Goal: Task Accomplishment & Management: Use online tool/utility

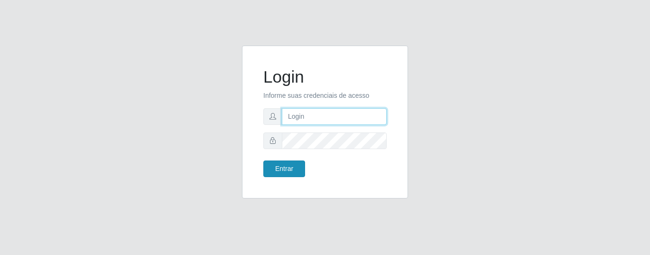
type input "precobom@rejane"
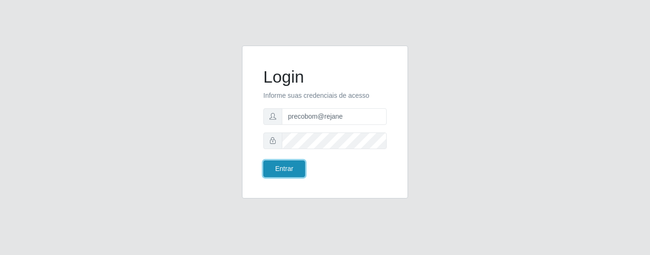
click at [289, 174] on button "Entrar" at bounding box center [284, 168] width 42 height 17
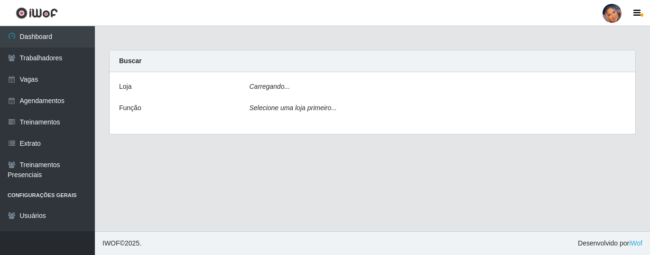
click at [329, 90] on div "Carregando..." at bounding box center [437, 89] width 391 height 14
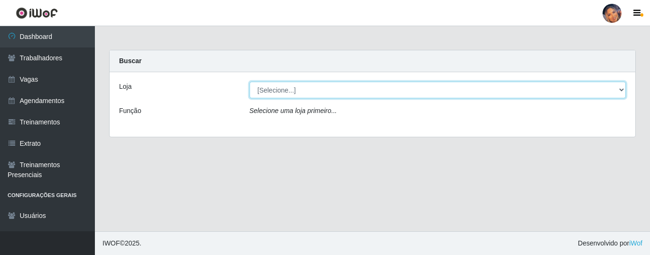
click at [276, 86] on select "[Selecione...] Supermercado Preço Bom" at bounding box center [438, 90] width 377 height 17
select select "169"
click at [250, 82] on select "[Selecione...] Supermercado Preço Bom" at bounding box center [438, 90] width 377 height 17
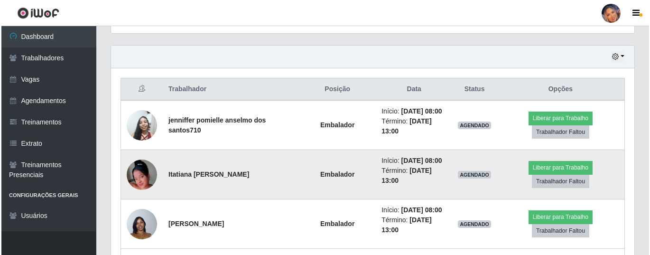
scroll to position [332, 0]
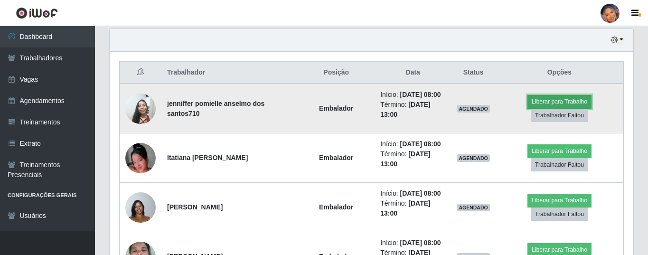
click at [547, 97] on button "Liberar para Trabalho" at bounding box center [559, 101] width 64 height 13
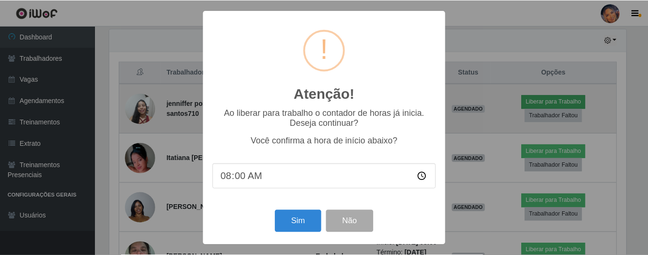
scroll to position [197, 519]
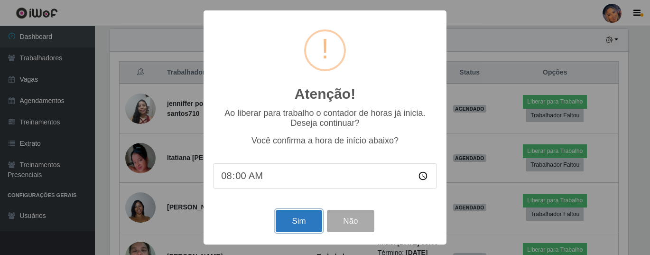
click at [301, 221] on button "Sim" at bounding box center [299, 221] width 46 height 22
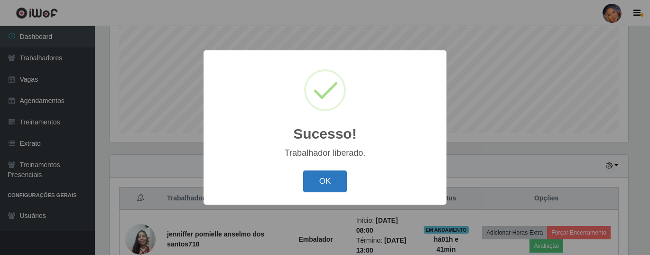
click at [306, 180] on button "OK" at bounding box center [325, 181] width 44 height 22
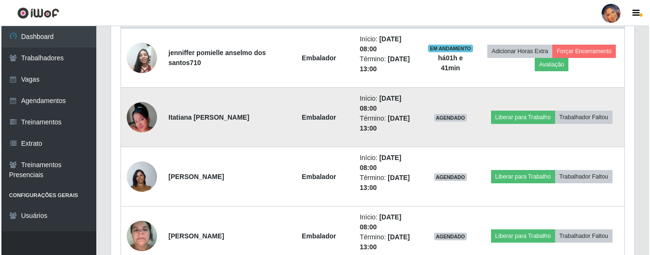
scroll to position [396, 0]
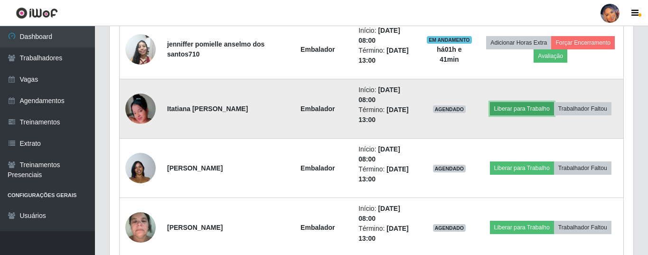
click at [509, 106] on button "Liberar para Trabalho" at bounding box center [522, 108] width 64 height 13
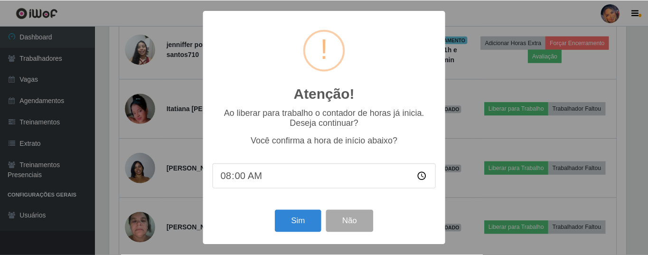
scroll to position [197, 519]
click at [302, 220] on button "Sim" at bounding box center [299, 221] width 46 height 22
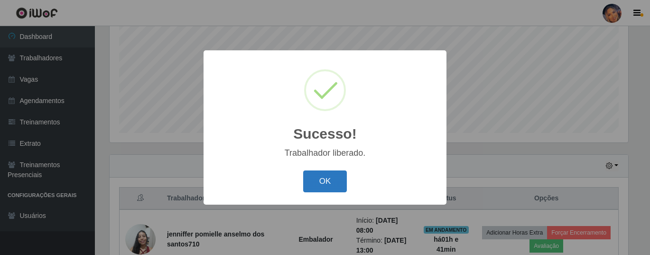
click at [333, 179] on button "OK" at bounding box center [325, 181] width 44 height 22
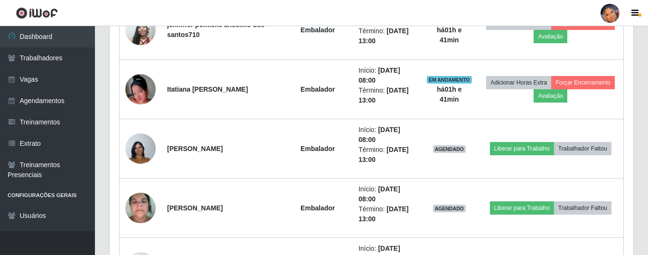
scroll to position [444, 0]
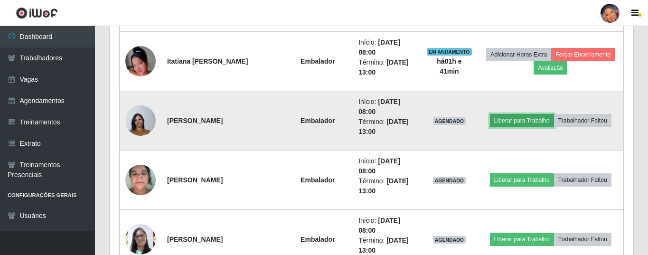
click at [501, 119] on button "Liberar para Trabalho" at bounding box center [522, 120] width 64 height 13
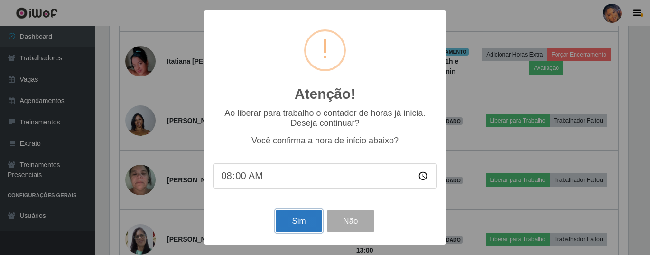
click at [296, 222] on button "Sim" at bounding box center [299, 221] width 46 height 22
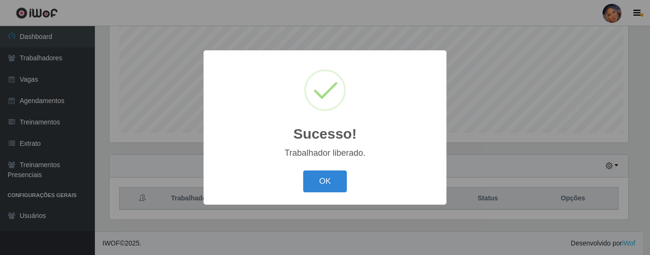
scroll to position [0, 0]
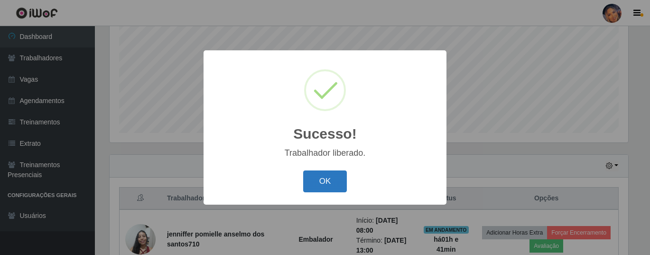
click at [323, 184] on button "OK" at bounding box center [325, 181] width 44 height 22
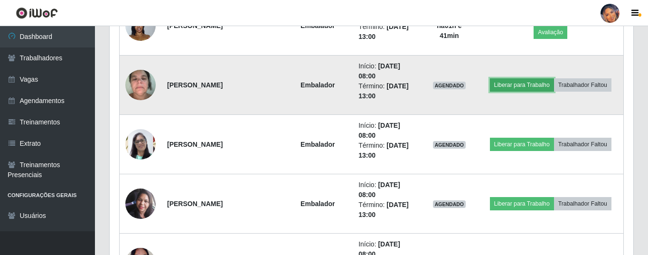
click at [517, 83] on button "Liberar para Trabalho" at bounding box center [522, 84] width 64 height 13
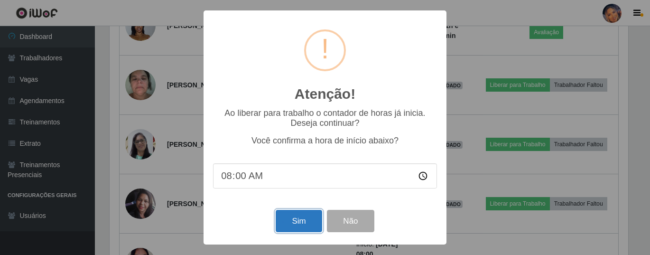
click at [293, 217] on button "Sim" at bounding box center [299, 221] width 46 height 22
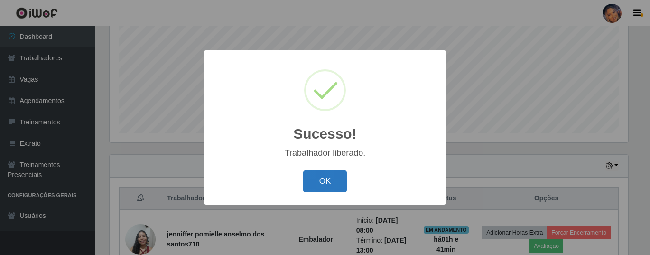
click at [332, 175] on button "OK" at bounding box center [325, 181] width 44 height 22
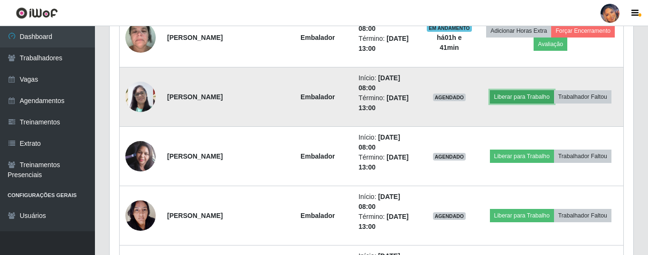
click at [515, 97] on button "Liberar para Trabalho" at bounding box center [522, 96] width 64 height 13
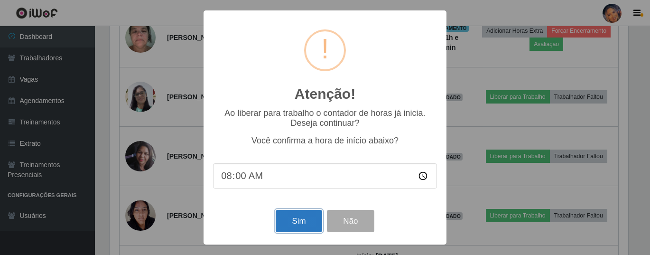
click at [298, 222] on button "Sim" at bounding box center [299, 221] width 46 height 22
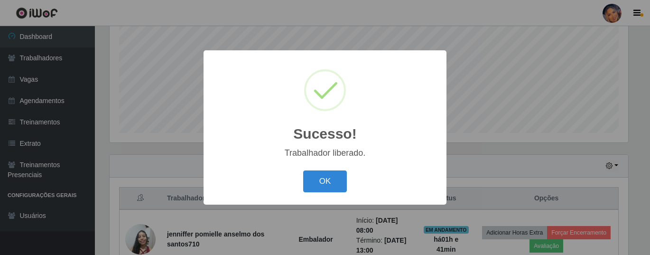
click at [334, 168] on div "OK Cancel" at bounding box center [325, 180] width 224 height 27
click at [320, 181] on button "OK" at bounding box center [325, 181] width 44 height 22
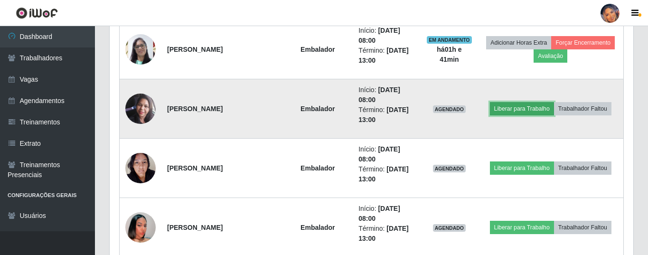
click at [518, 107] on button "Liberar para Trabalho" at bounding box center [522, 108] width 64 height 13
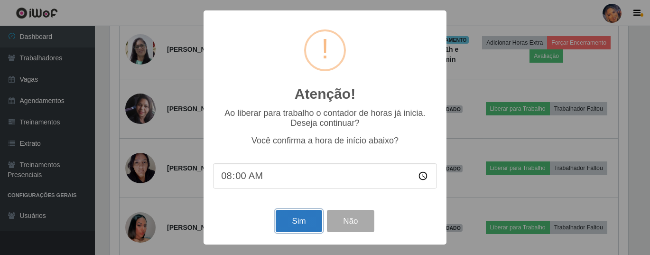
click at [289, 215] on button "Sim" at bounding box center [299, 221] width 46 height 22
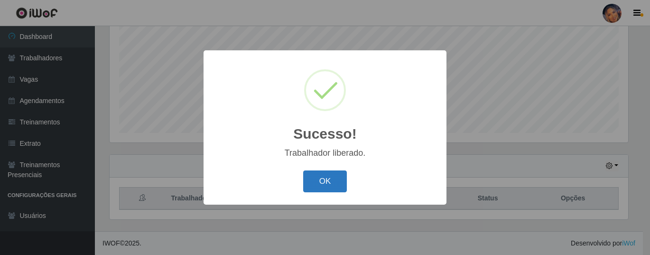
click at [334, 179] on button "OK" at bounding box center [325, 181] width 44 height 22
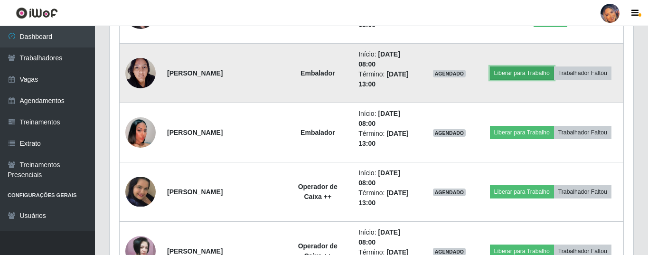
click at [511, 67] on button "Liberar para Trabalho" at bounding box center [522, 72] width 64 height 13
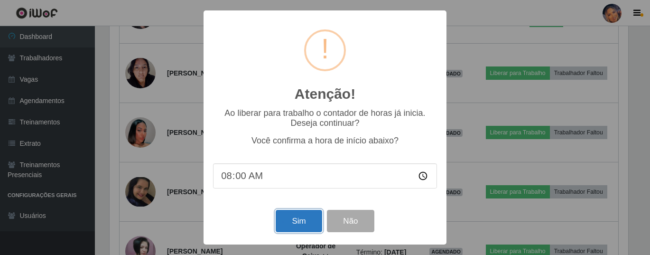
click at [291, 220] on button "Sim" at bounding box center [299, 221] width 46 height 22
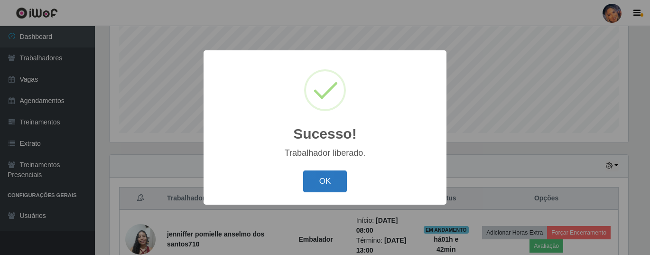
click at [319, 181] on button "OK" at bounding box center [325, 181] width 44 height 22
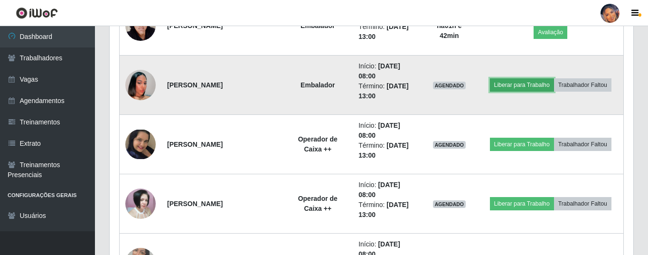
click at [514, 86] on button "Liberar para Trabalho" at bounding box center [522, 84] width 64 height 13
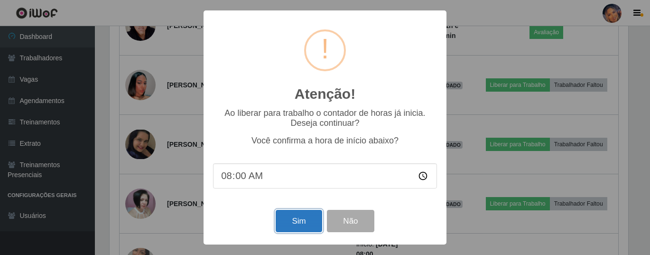
click at [313, 213] on button "Sim" at bounding box center [299, 221] width 46 height 22
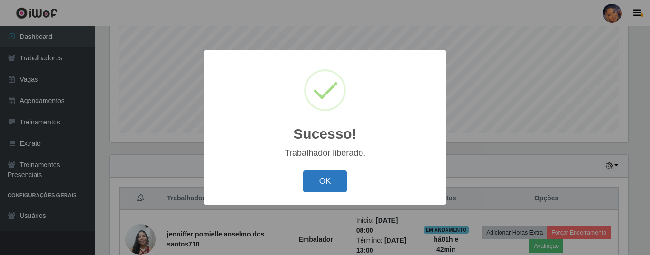
click at [334, 177] on button "OK" at bounding box center [325, 181] width 44 height 22
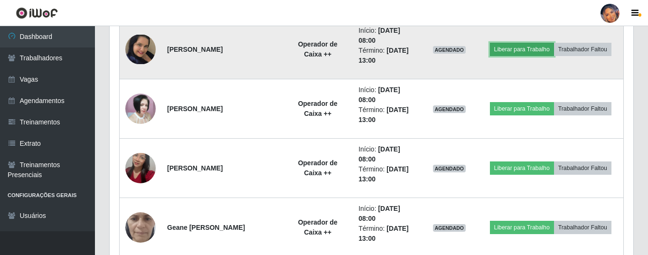
click at [513, 43] on button "Liberar para Trabalho" at bounding box center [522, 49] width 64 height 13
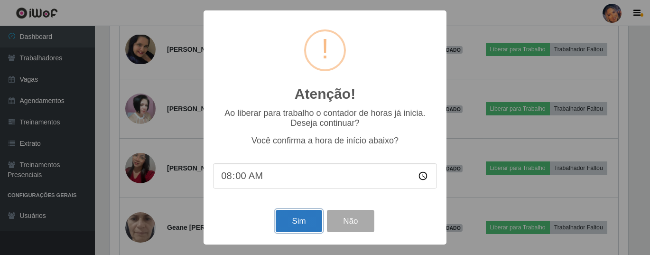
click at [308, 218] on button "Sim" at bounding box center [299, 221] width 46 height 22
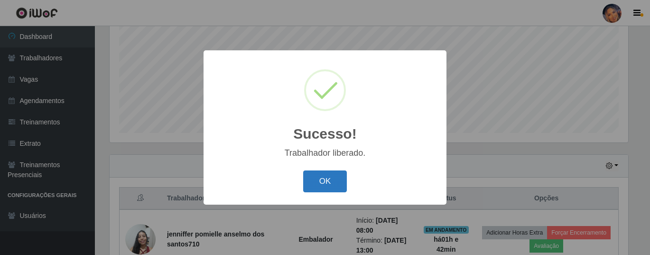
click at [329, 183] on button "OK" at bounding box center [325, 181] width 44 height 22
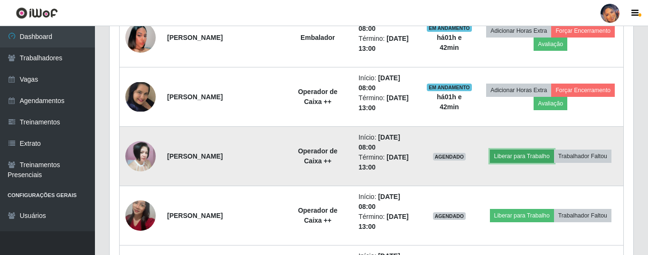
click at [518, 154] on button "Liberar para Trabalho" at bounding box center [522, 155] width 64 height 13
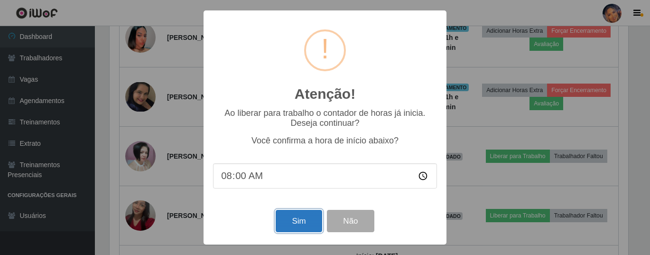
click at [301, 216] on button "Sim" at bounding box center [299, 221] width 46 height 22
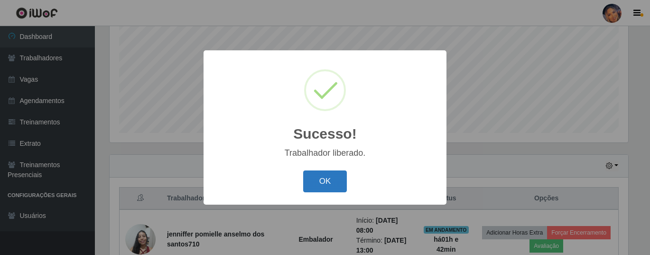
click at [319, 177] on button "OK" at bounding box center [325, 181] width 44 height 22
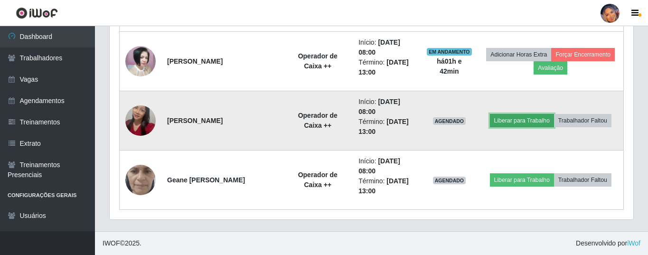
click at [519, 121] on button "Liberar para Trabalho" at bounding box center [522, 120] width 64 height 13
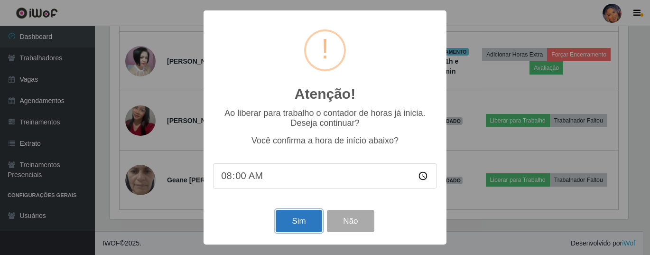
click at [295, 220] on button "Sim" at bounding box center [299, 221] width 46 height 22
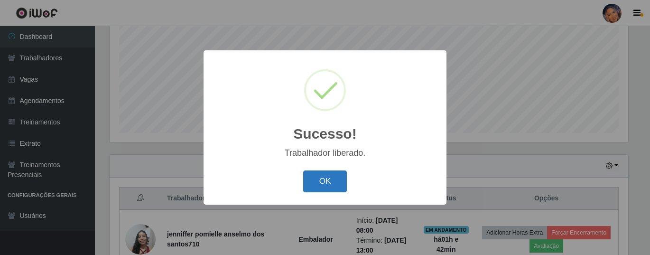
click at [331, 177] on button "OK" at bounding box center [325, 181] width 44 height 22
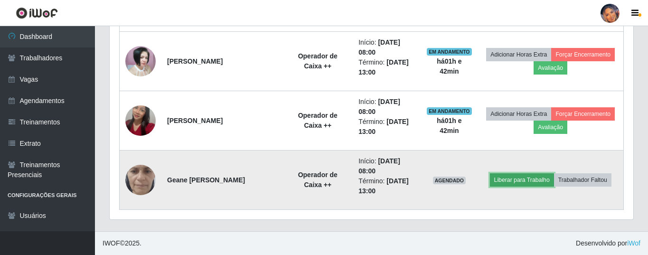
click at [517, 177] on button "Liberar para Trabalho" at bounding box center [522, 179] width 64 height 13
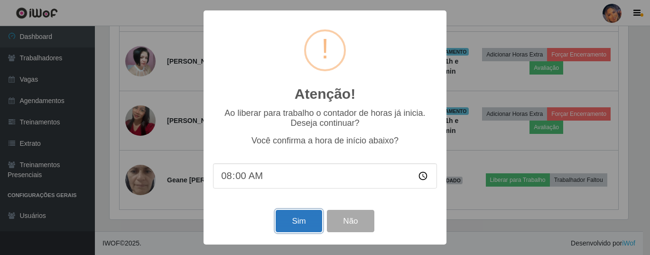
click at [300, 218] on button "Sim" at bounding box center [299, 221] width 46 height 22
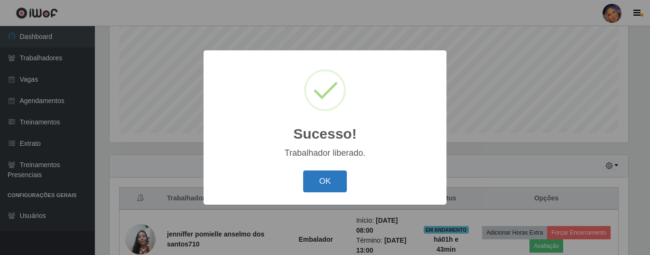
click at [323, 179] on button "OK" at bounding box center [325, 181] width 44 height 22
